Goal: Download file/media

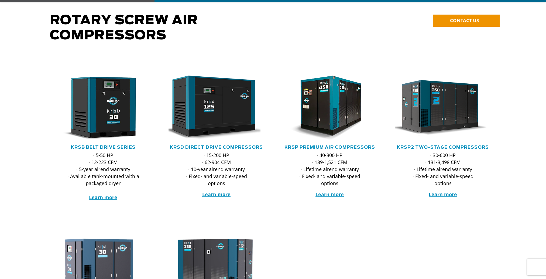
scroll to position [81, 0]
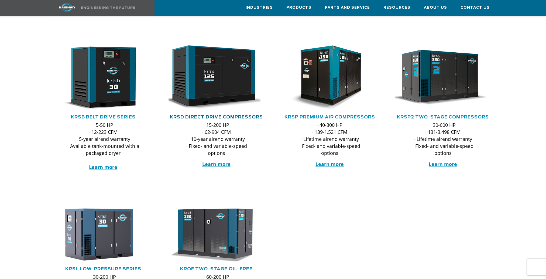
click at [198, 115] on link "KRSD Direct Drive Compressors" at bounding box center [216, 117] width 93 height 4
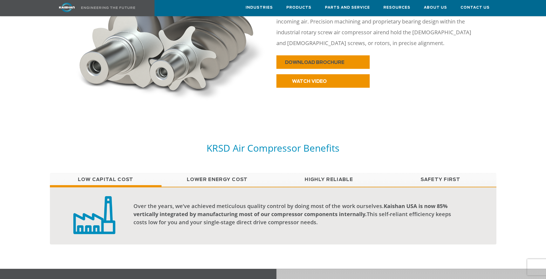
scroll to position [297, 0]
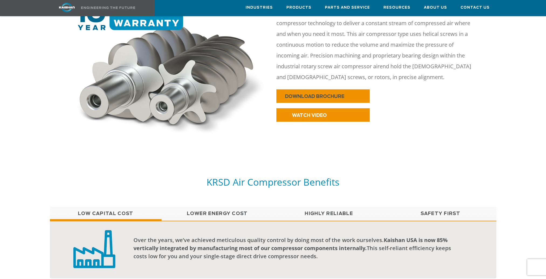
click at [313, 89] on link "DOWNLOAD BROCHURE" at bounding box center [323, 95] width 93 height 13
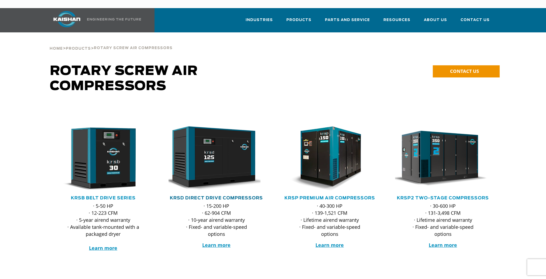
click at [203, 196] on link "KRSD Direct Drive Compressors" at bounding box center [216, 198] width 93 height 4
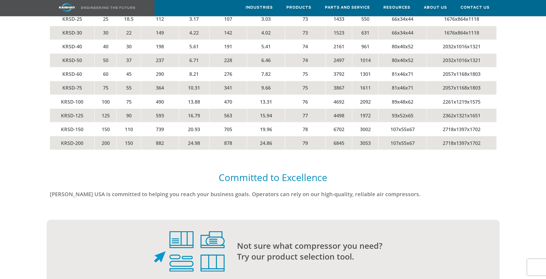
scroll to position [1048, 0]
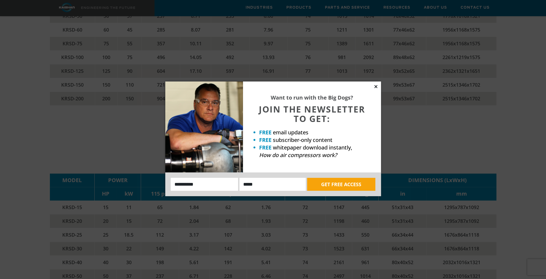
click at [374, 87] on icon at bounding box center [376, 86] width 5 height 5
